Goal: Transaction & Acquisition: Register for event/course

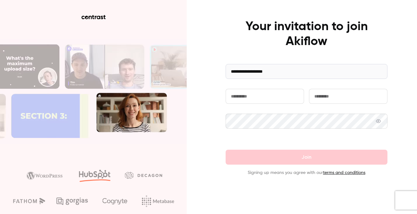
click at [265, 98] on input "text" at bounding box center [264, 96] width 78 height 15
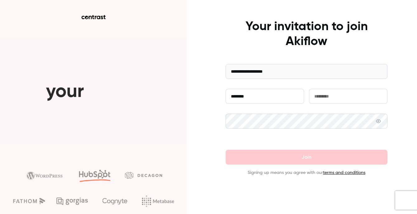
type input "********"
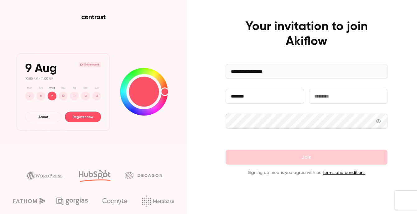
click at [340, 97] on input "text" at bounding box center [348, 96] width 78 height 15
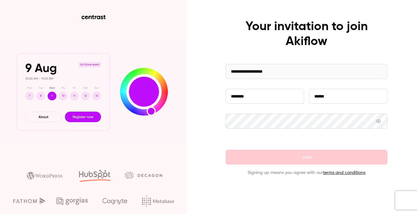
type input "******"
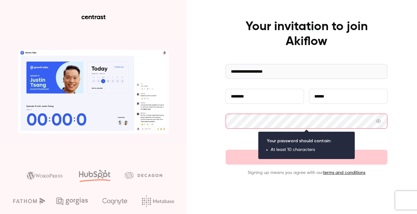
click at [380, 123] on icon at bounding box center [378, 121] width 5 height 5
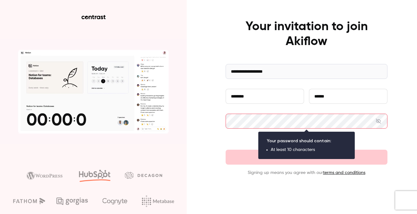
click at [390, 130] on div "**********" at bounding box center [208, 107] width 417 height 214
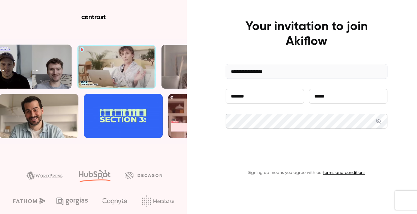
click at [301, 156] on button "Join" at bounding box center [306, 157] width 162 height 15
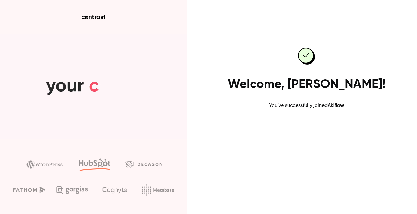
click at [307, 128] on link "Go to dashboard" at bounding box center [306, 129] width 53 height 15
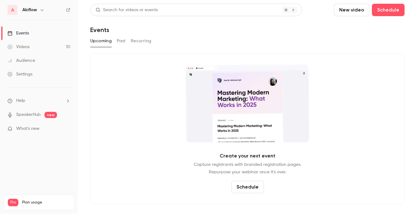
click at [122, 40] on button "Past" at bounding box center [121, 41] width 9 height 10
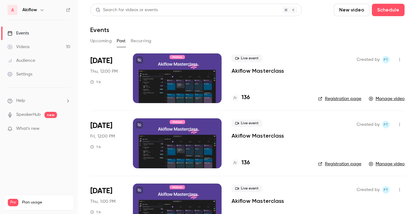
click at [262, 70] on p "Akiflow Masterclass" at bounding box center [257, 70] width 53 height 7
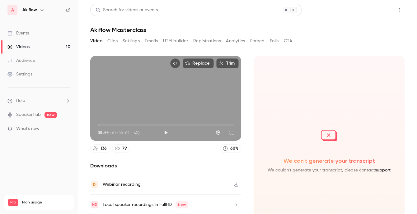
click at [379, 10] on button "Share" at bounding box center [377, 10] width 25 height 12
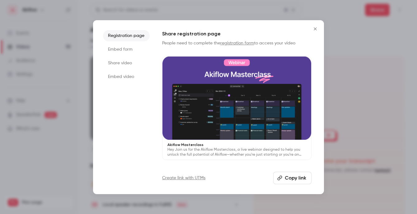
click at [287, 178] on button "Copy link" at bounding box center [292, 178] width 38 height 12
click at [127, 61] on li "Share video" at bounding box center [126, 63] width 47 height 11
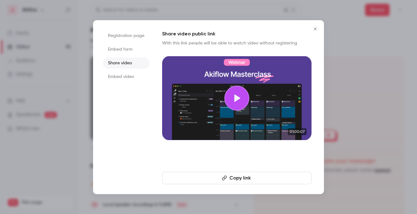
click at [240, 178] on button "Copy link" at bounding box center [236, 178] width 149 height 12
click at [316, 29] on icon "Close" at bounding box center [314, 28] width 7 height 5
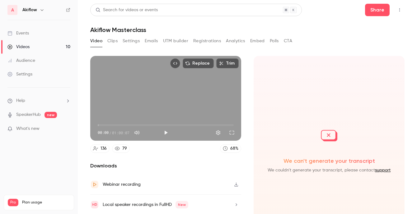
click at [232, 41] on button "Analytics" at bounding box center [235, 41] width 19 height 10
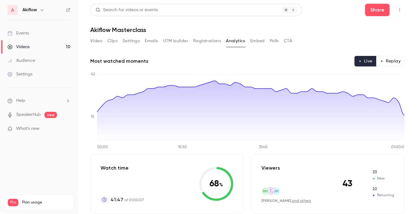
click at [312, 60] on div "Most watched moments Live Replay" at bounding box center [247, 61] width 314 height 11
click at [384, 60] on button "Replay" at bounding box center [390, 61] width 28 height 11
